Goal: Task Accomplishment & Management: Complete application form

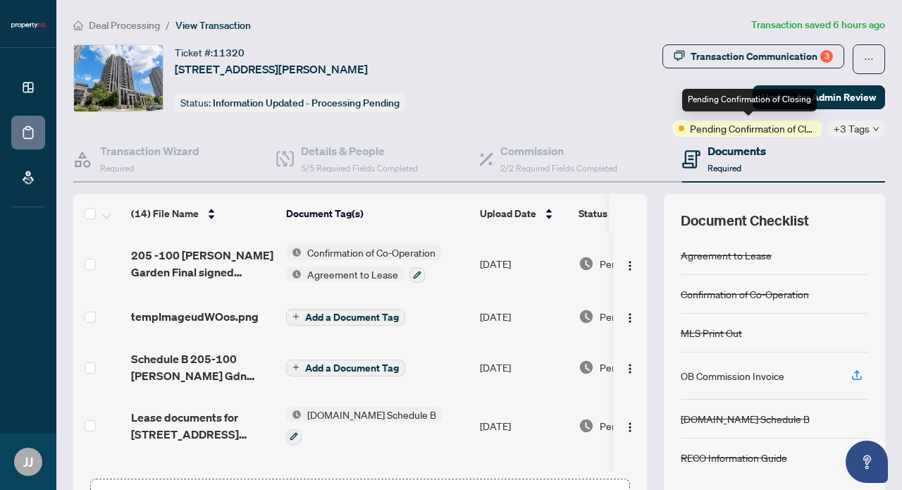
click at [752, 132] on span "Pending Confirmation of Closing" at bounding box center [753, 129] width 127 height 16
click at [771, 132] on span "Pending Confirmation of Closing" at bounding box center [753, 129] width 127 height 16
click at [872, 127] on div "+3 Tags" at bounding box center [856, 129] width 57 height 16
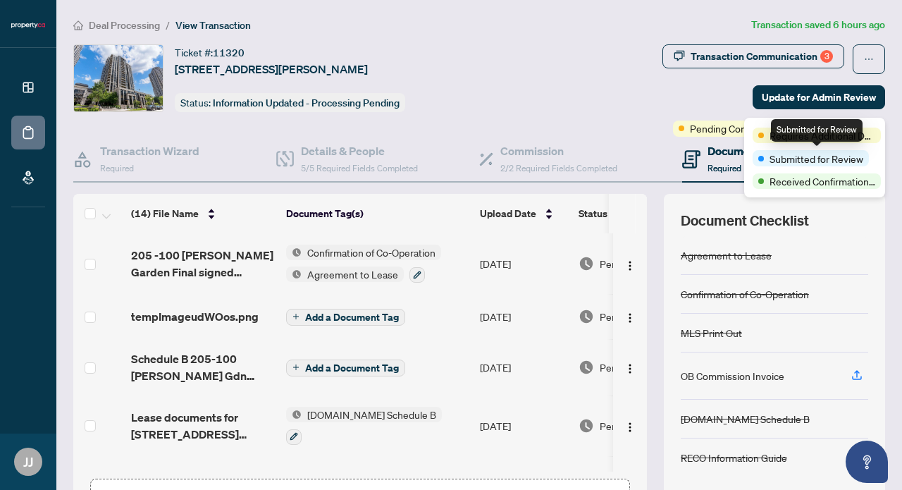
click at [858, 159] on span "Submitted for Review" at bounding box center [817, 159] width 94 height 16
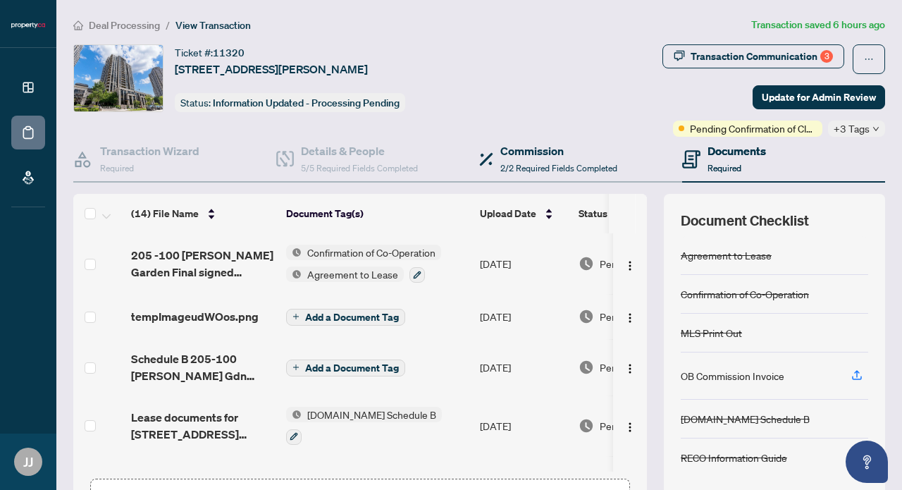
click at [633, 144] on div "Commission 2/2 Required Fields Completed" at bounding box center [580, 160] width 203 height 46
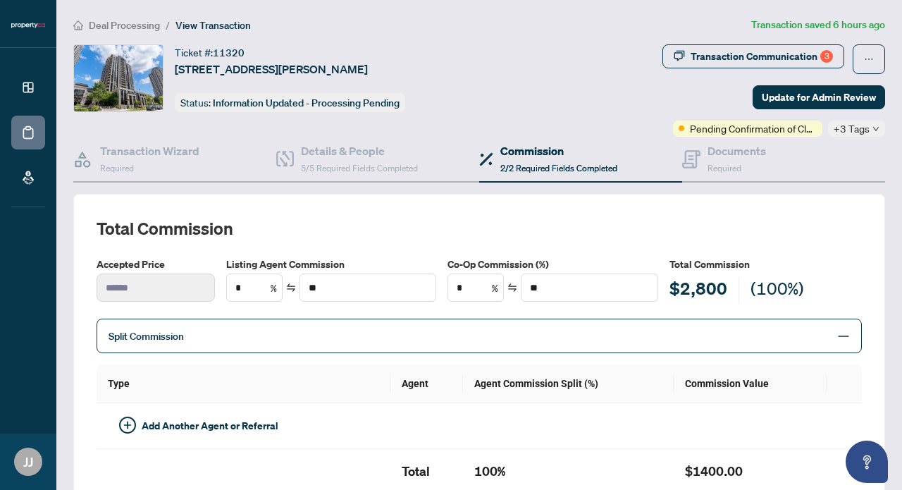
type textarea "**********"
type input "**"
type input "******"
type input "**"
type input "******"
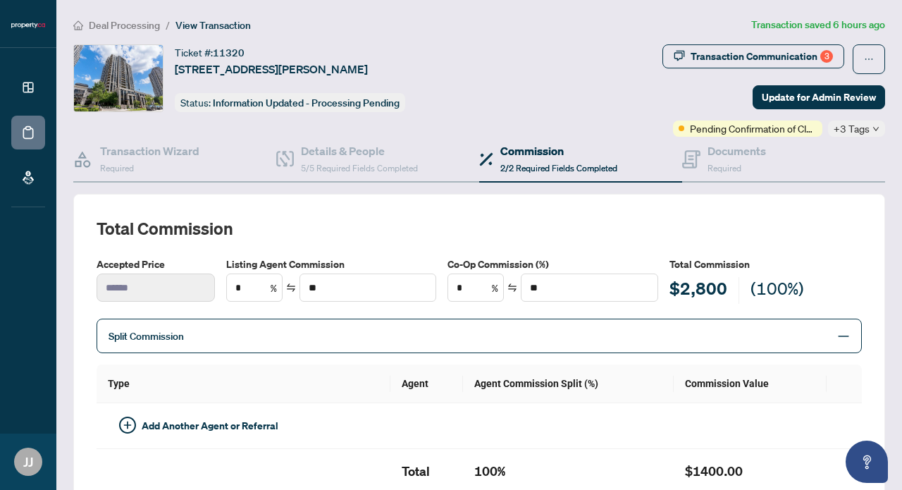
type textarea "**********"
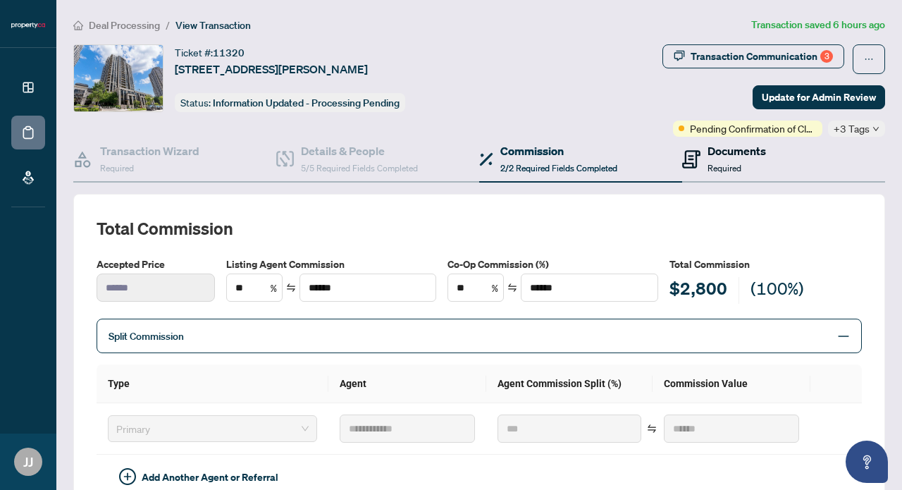
click at [707, 154] on div "Documents Required" at bounding box center [724, 158] width 84 height 33
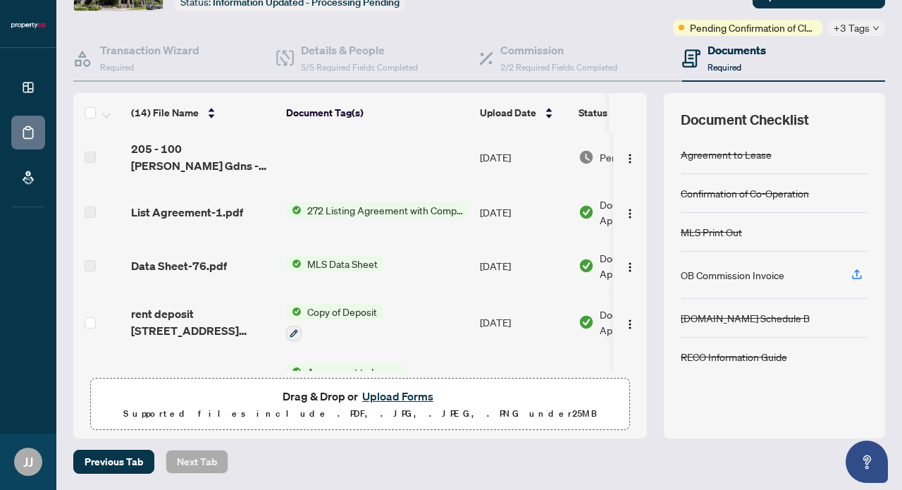
scroll to position [89, 0]
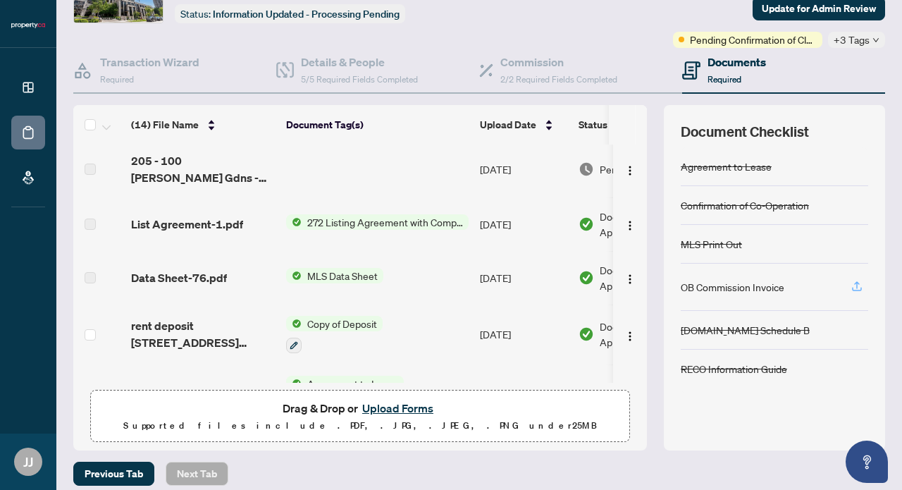
click at [855, 284] on icon "button" at bounding box center [857, 284] width 6 height 7
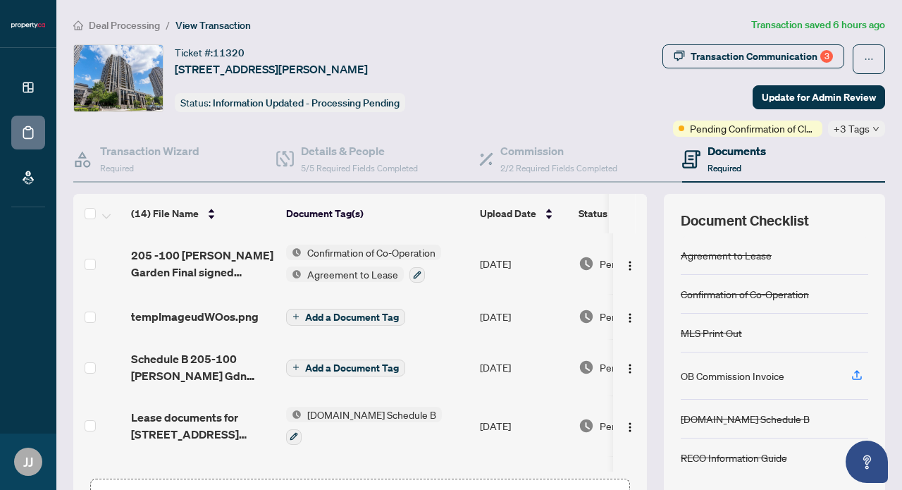
scroll to position [0, 0]
click at [819, 54] on div "Transaction Communication 3" at bounding box center [762, 56] width 142 height 23
type textarea "**********"
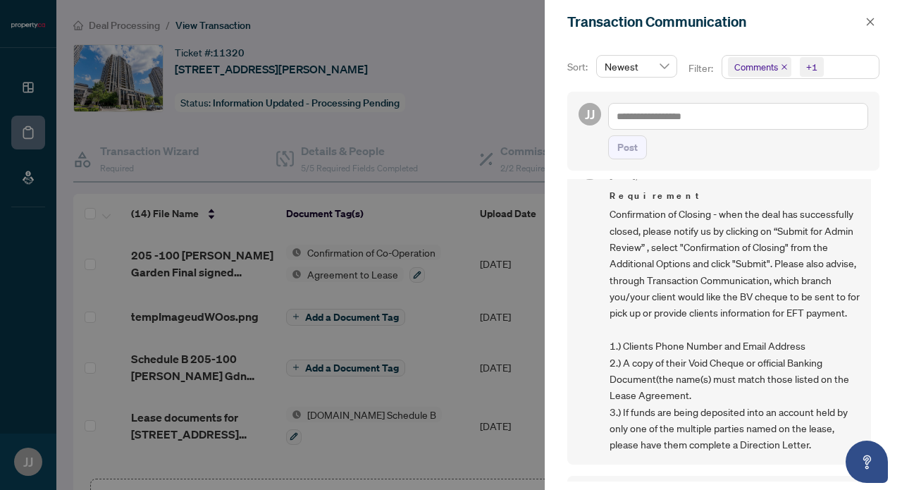
scroll to position [419, 0]
click at [514, 99] on div at bounding box center [451, 245] width 902 height 490
click at [869, 20] on icon "close" at bounding box center [871, 22] width 8 height 8
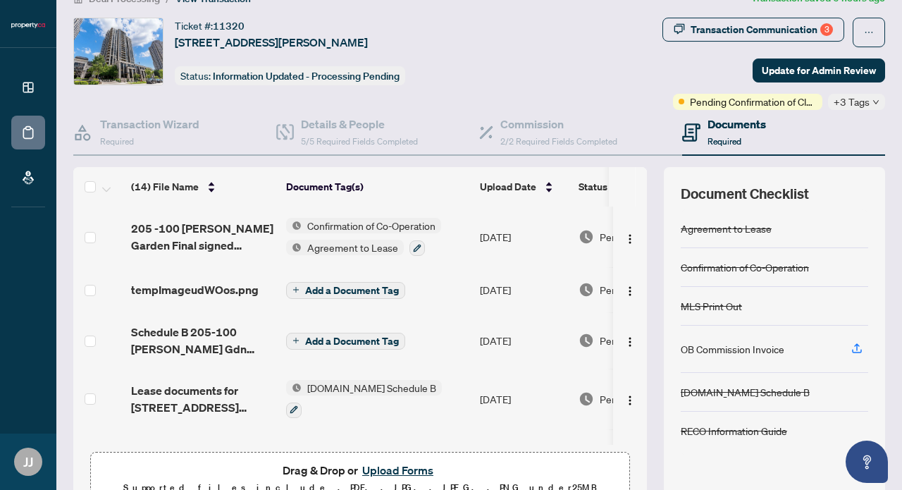
scroll to position [12, 0]
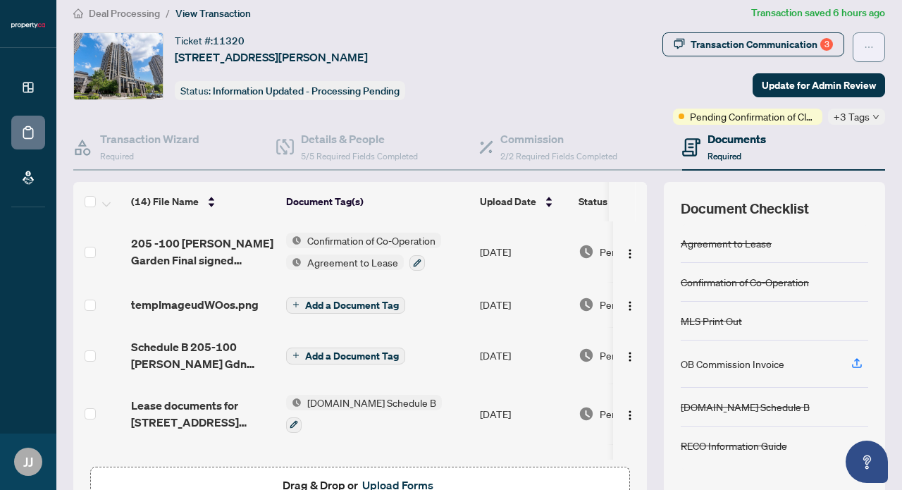
click at [870, 44] on icon "ellipsis" at bounding box center [869, 47] width 10 height 10
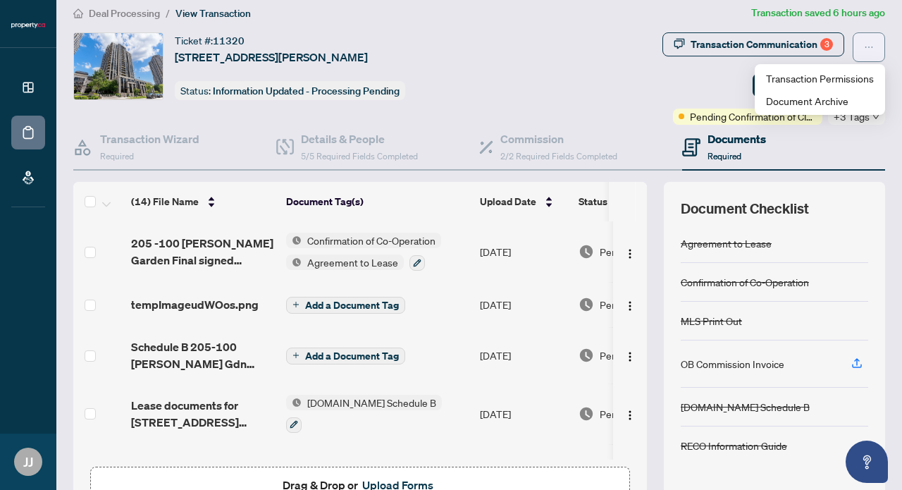
click at [870, 44] on icon "ellipsis" at bounding box center [869, 47] width 10 height 10
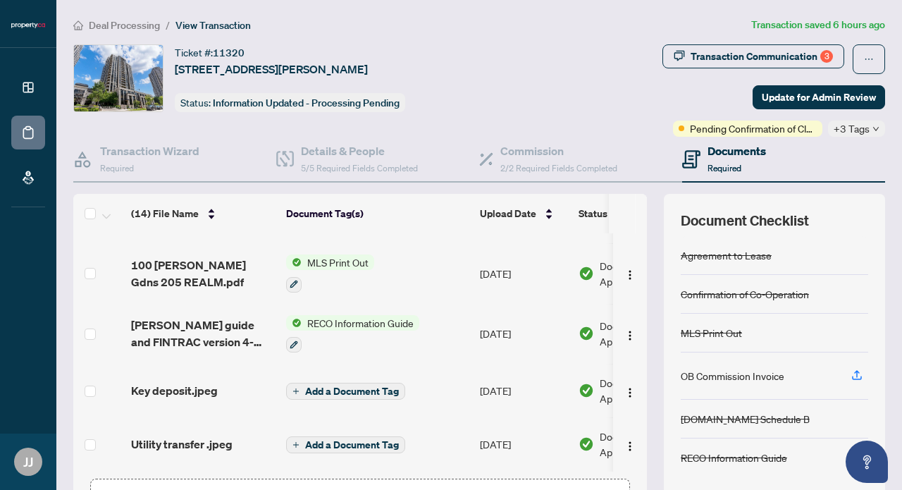
scroll to position [0, 0]
click at [786, 128] on span "Pending Confirmation of Closing" at bounding box center [753, 129] width 127 height 16
click at [694, 130] on span "Pending Confirmation of Closing" at bounding box center [753, 129] width 127 height 16
click at [694, 160] on icon at bounding box center [691, 159] width 18 height 18
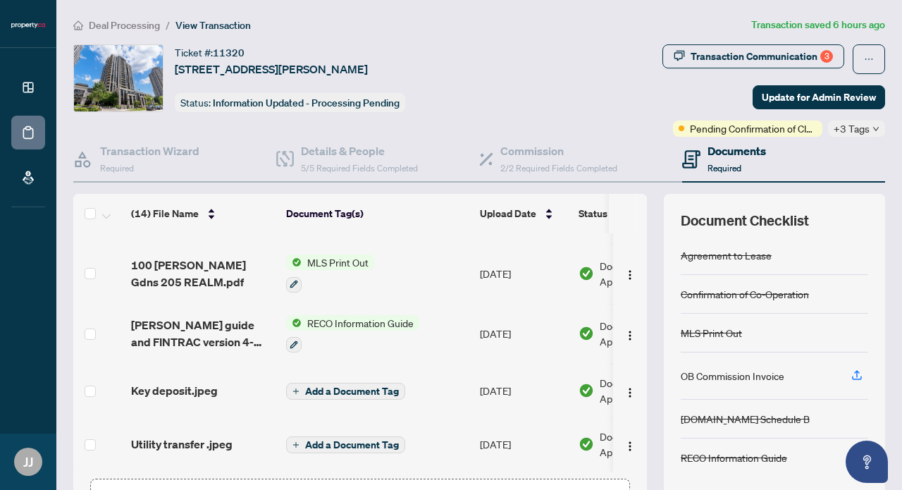
click at [737, 165] on span "Required" at bounding box center [725, 168] width 34 height 11
click at [870, 57] on icon "ellipsis" at bounding box center [869, 59] width 10 height 10
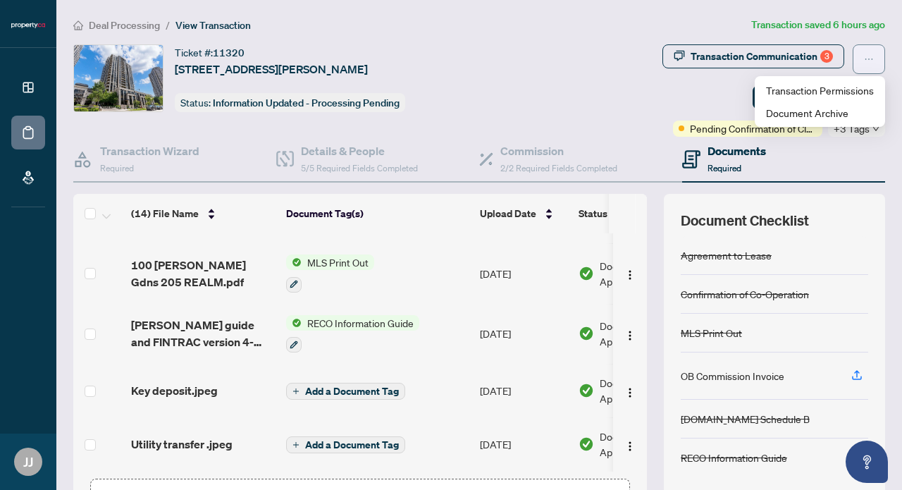
click at [870, 57] on icon "ellipsis" at bounding box center [869, 59] width 10 height 10
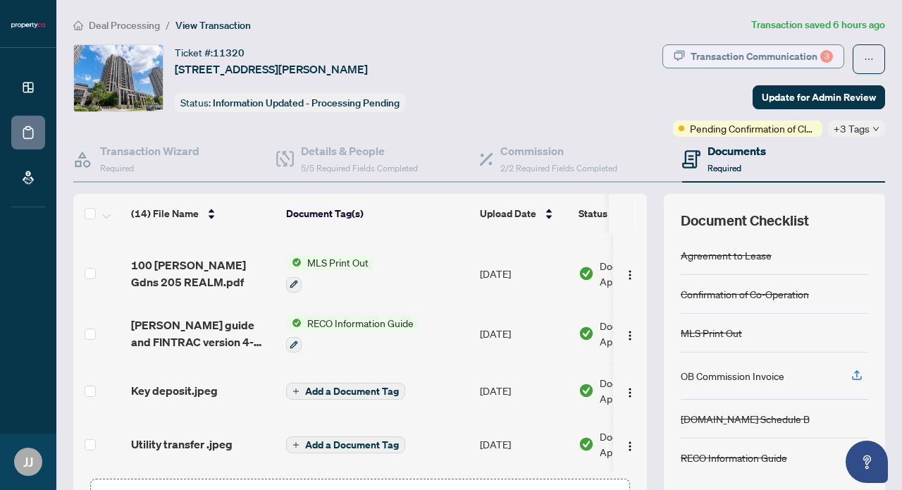
click at [805, 58] on div "Transaction Communication 3" at bounding box center [762, 56] width 142 height 23
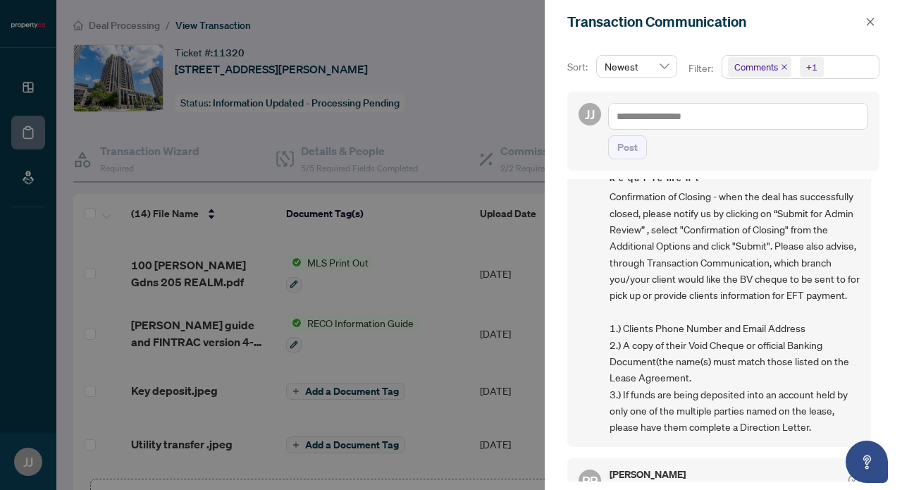
scroll to position [439, 0]
click at [449, 242] on div at bounding box center [451, 245] width 902 height 490
click at [870, 21] on icon "close" at bounding box center [871, 22] width 8 height 8
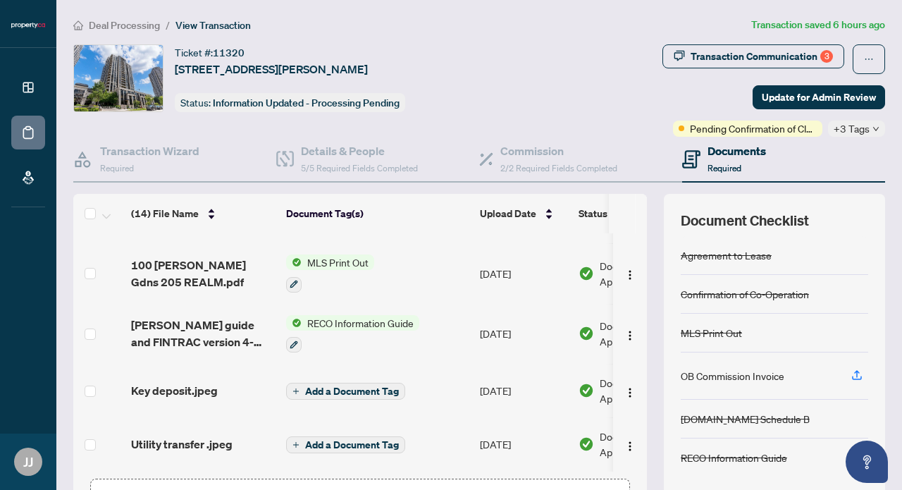
scroll to position [0, 0]
click at [827, 97] on span "Update for Admin Review" at bounding box center [819, 97] width 114 height 23
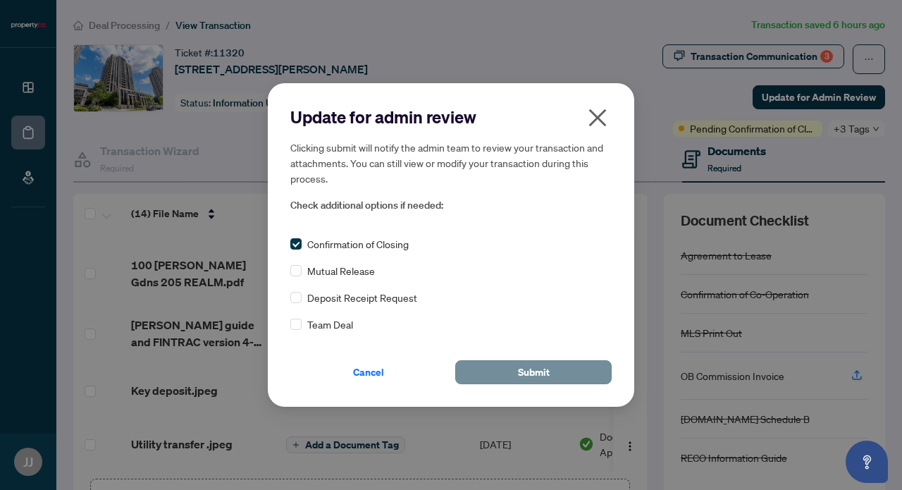
click at [536, 370] on span "Submit" at bounding box center [534, 372] width 32 height 23
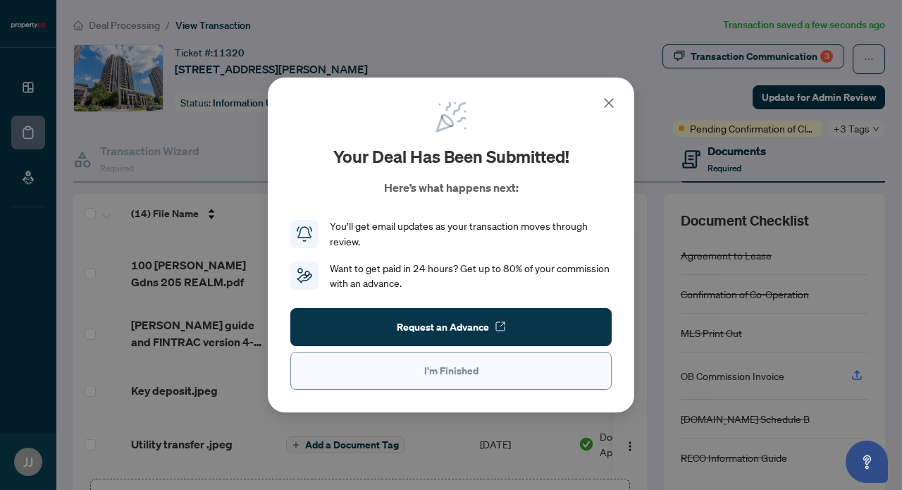
click at [476, 369] on span "I'm Finished" at bounding box center [451, 370] width 54 height 23
